Goal: Information Seeking & Learning: Learn about a topic

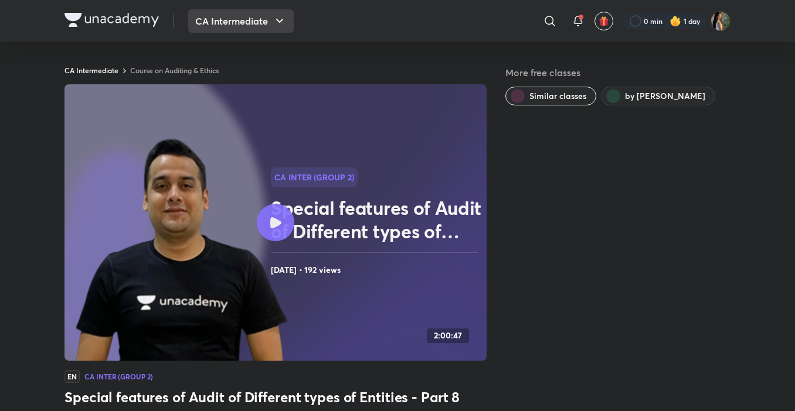
click at [275, 21] on icon "button" at bounding box center [280, 21] width 14 height 14
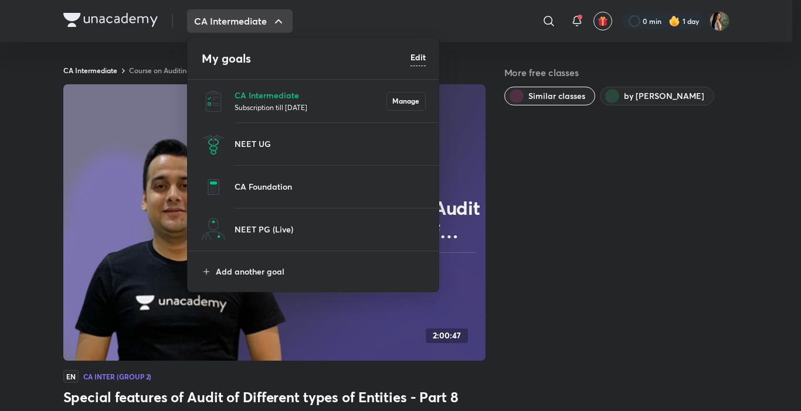
click at [274, 106] on p "Subscription till [DATE]" at bounding box center [310, 107] width 152 height 12
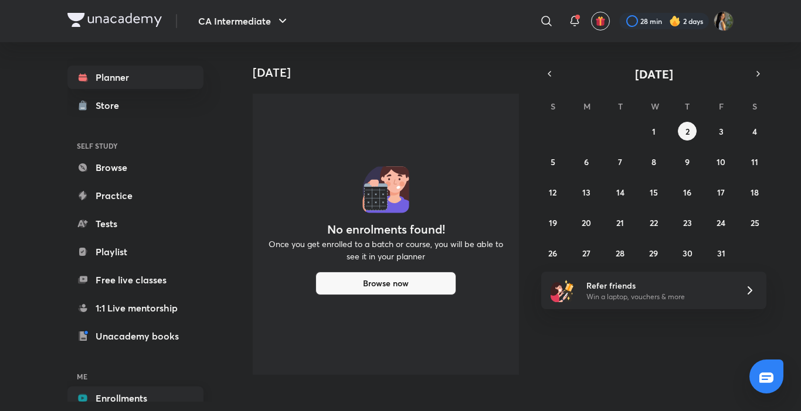
click at [142, 397] on link "Enrollments" at bounding box center [135, 398] width 136 height 23
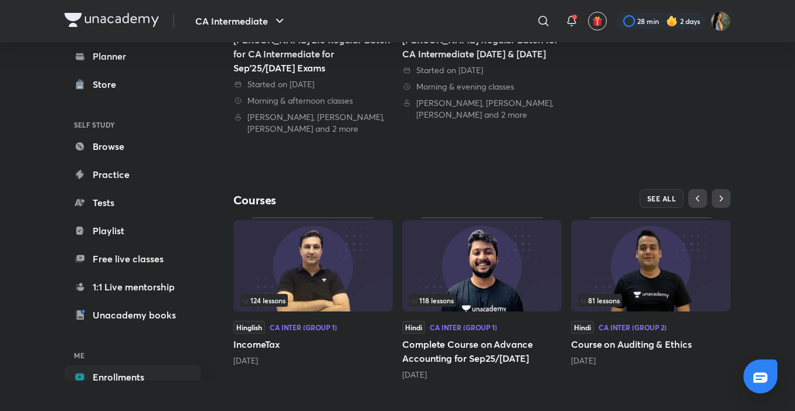
scroll to position [281, 0]
click at [608, 297] on span "81 lessons" at bounding box center [599, 300] width 39 height 7
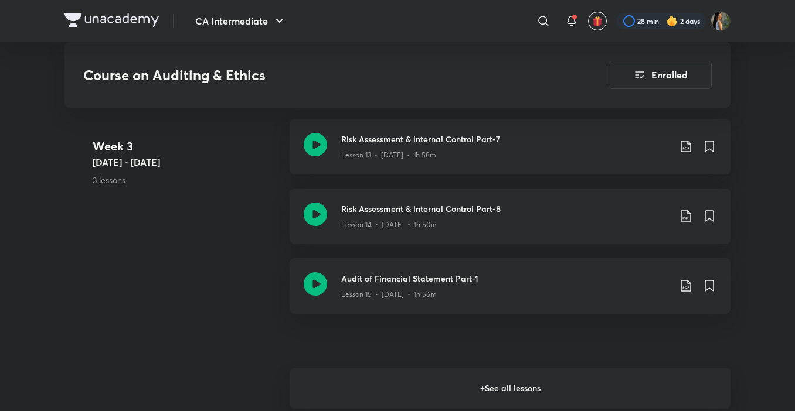
scroll to position [1632, 0]
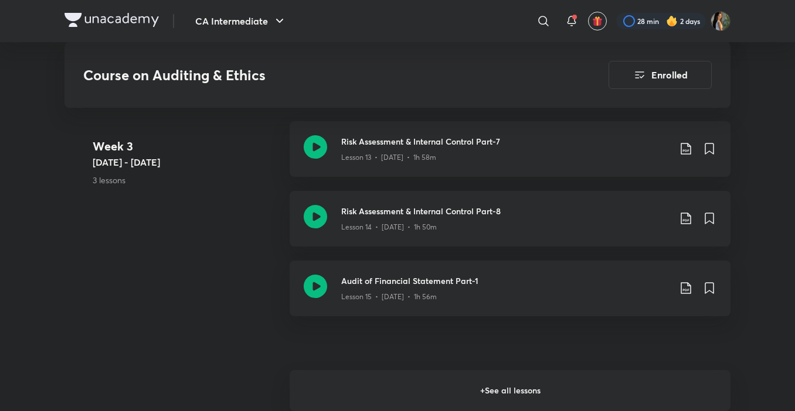
click at [559, 392] on h6 "+ See all lessons" at bounding box center [510, 390] width 441 height 41
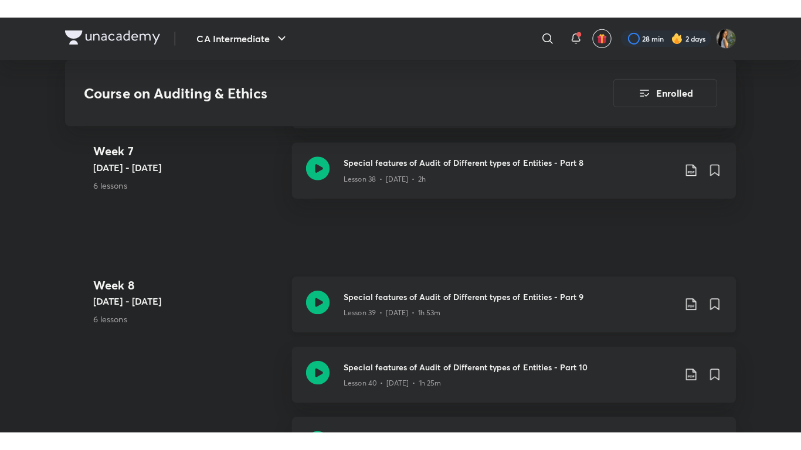
scroll to position [3625, 0]
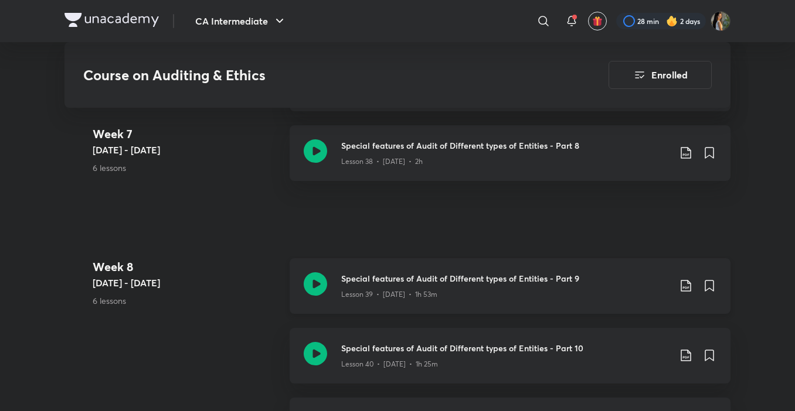
click at [528, 286] on div "Lesson 39 • [DATE] • 1h 53m" at bounding box center [505, 292] width 328 height 15
